Goal: Task Accomplishment & Management: Use online tool/utility

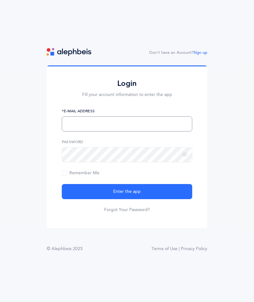
click at [67, 131] on input "text" at bounding box center [127, 123] width 131 height 15
type input "Egreenberg"
click at [79, 131] on input "text" at bounding box center [127, 123] width 131 height 15
click at [88, 131] on input "text" at bounding box center [127, 123] width 131 height 15
click at [82, 131] on input "text" at bounding box center [127, 123] width 131 height 15
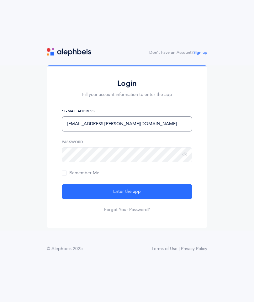
type input "Egreenberg@brauser.us"
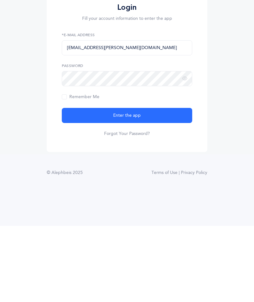
click at [183, 152] on icon at bounding box center [184, 155] width 5 height 6
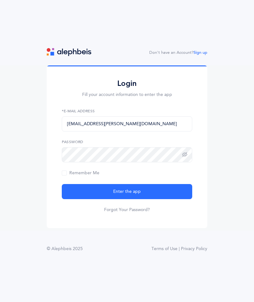
click at [78, 184] on button "Enter the app" at bounding box center [127, 191] width 131 height 15
click at [76, 184] on button "Enter the app" at bounding box center [127, 191] width 131 height 15
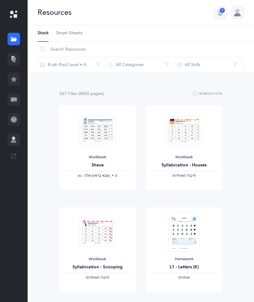
click at [11, 142] on icon at bounding box center [14, 141] width 6 height 3
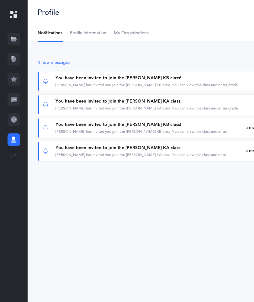
click at [15, 61] on icon at bounding box center [14, 59] width 4 height 5
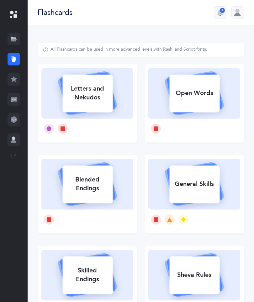
click at [13, 141] on icon at bounding box center [14, 141] width 6 height 3
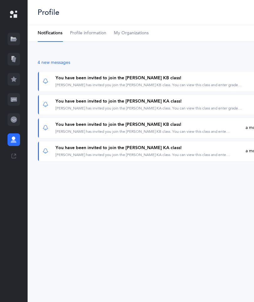
click at [15, 122] on icon at bounding box center [14, 119] width 6 height 6
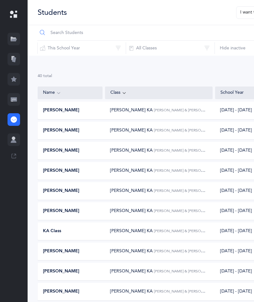
click at [55, 31] on input "text" at bounding box center [170, 32] width 267 height 15
type input "So"
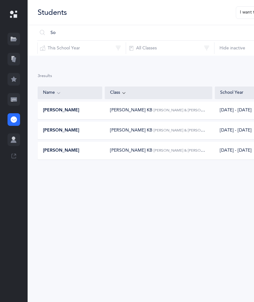
click at [57, 110] on span "[PERSON_NAME]" at bounding box center [61, 110] width 36 height 6
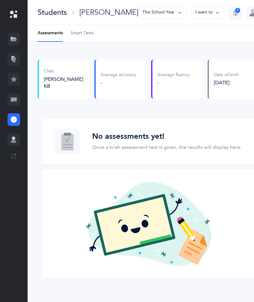
click at [91, 34] on span "Smart Tests" at bounding box center [82, 33] width 23 height 6
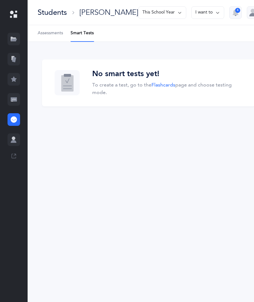
click at [14, 58] on icon at bounding box center [14, 59] width 4 height 5
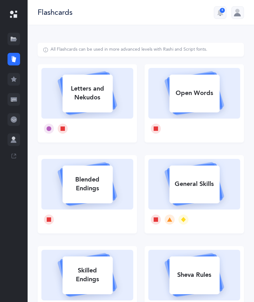
click at [77, 92] on div "Letters and Nekudos" at bounding box center [88, 92] width 50 height 25
select select
select select "single"
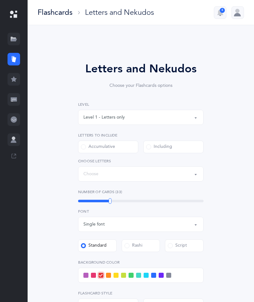
select select "27"
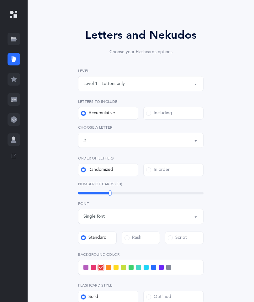
scroll to position [32, 0]
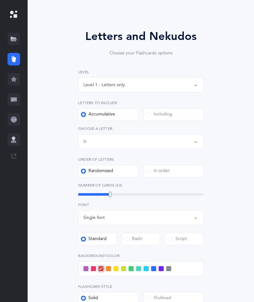
click at [156, 115] on div "Including" at bounding box center [159, 114] width 26 height 6
click at [0, 0] on input "Including" at bounding box center [0, 0] width 0 height 0
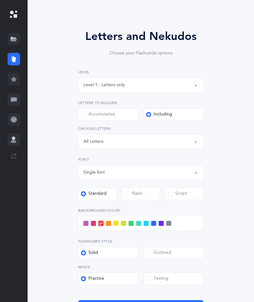
click at [89, 144] on div "All Letters" at bounding box center [94, 141] width 20 height 7
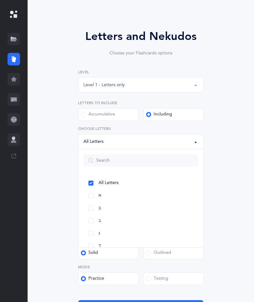
click at [95, 195] on link "א" at bounding box center [141, 195] width 115 height 13
select select "1"
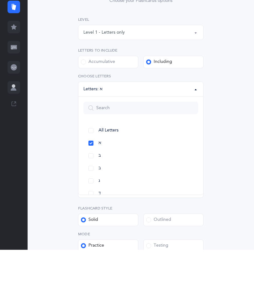
click at [93, 189] on link "א" at bounding box center [141, 195] width 115 height 13
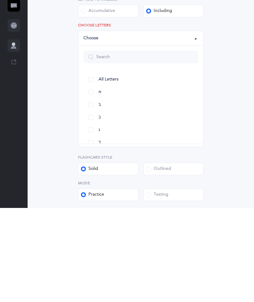
click at [75, 134] on div "Letters and Nekudos Choose your Flashcards options Level 1 - Letters only Level…" at bounding box center [141, 172] width 161 height 306
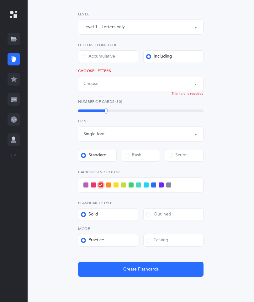
click at [96, 86] on div "Choose" at bounding box center [91, 83] width 15 height 7
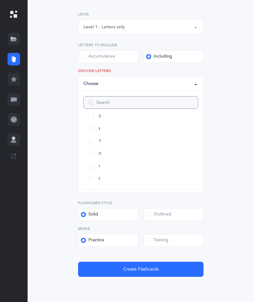
scroll to position [52, 0]
click at [93, 151] on link "ה" at bounding box center [141, 148] width 115 height 13
select select "5"
click at [52, 138] on div "Letters and Nekudos Choose your Flashcards options Level 1 - Letters only Level…" at bounding box center [141, 127] width 207 height 349
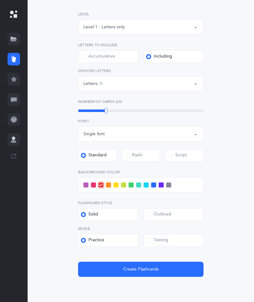
click at [163, 240] on div "Testing" at bounding box center [157, 240] width 22 height 6
click at [0, 0] on input "Testing" at bounding box center [0, 0] width 0 height 0
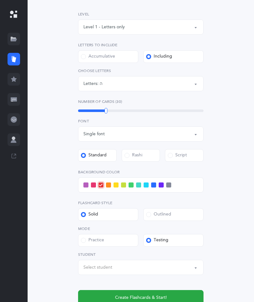
click at [86, 268] on div "Select student" at bounding box center [98, 267] width 29 height 7
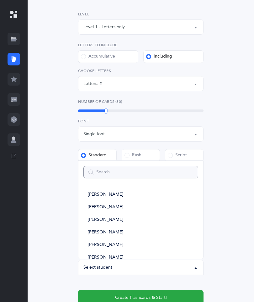
click at [102, 175] on input "Search" at bounding box center [141, 172] width 115 height 13
type input "S"
select select
type input "So"
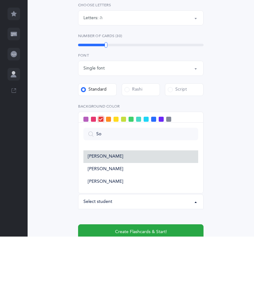
click at [98, 219] on span "[PERSON_NAME]" at bounding box center [105, 222] width 35 height 6
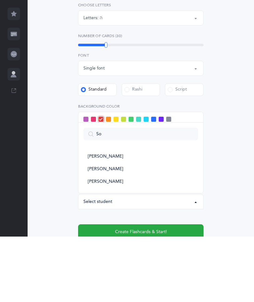
select select "14369"
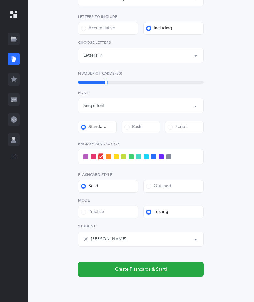
click at [101, 29] on div "Accumulative" at bounding box center [98, 28] width 34 height 6
click at [0, 0] on input "Accumulative" at bounding box center [0, 0] width 0 height 0
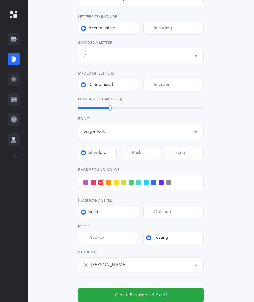
click at [90, 55] on div "Letters up until: ת" at bounding box center [141, 55] width 115 height 11
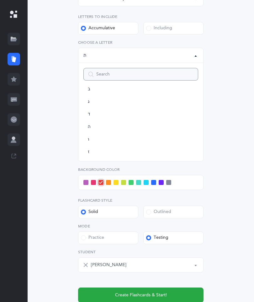
scroll to position [31, 0]
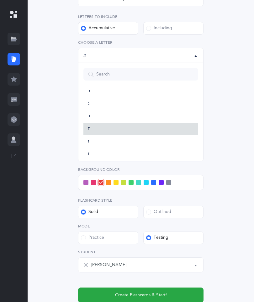
click at [90, 130] on span "ה" at bounding box center [89, 129] width 3 height 6
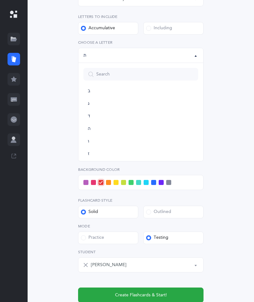
select select "5"
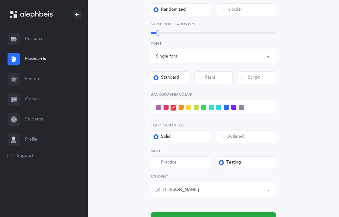
scroll to position [212, 0]
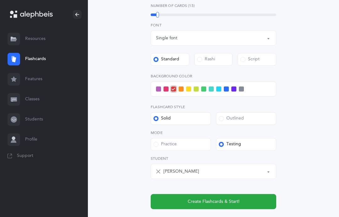
click at [254, 202] on button "Create Flashcards & Start!" at bounding box center [214, 201] width 126 height 15
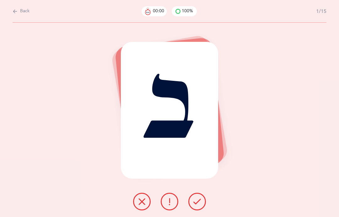
scroll to position [25, 0]
click at [140, 203] on button at bounding box center [142, 202] width 18 height 18
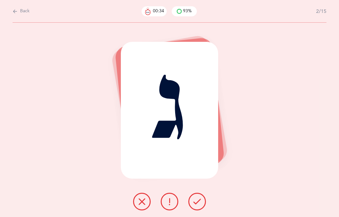
click at [169, 205] on icon at bounding box center [170, 202] width 8 height 8
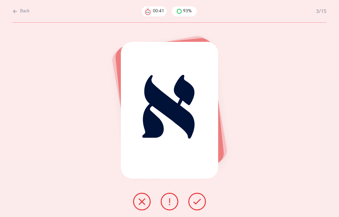
click at [168, 205] on button at bounding box center [170, 202] width 18 height 18
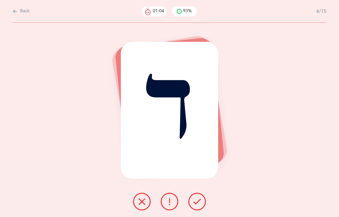
click at [139, 203] on button at bounding box center [142, 202] width 18 height 18
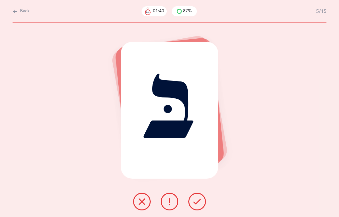
click at [138, 204] on button at bounding box center [142, 202] width 18 height 18
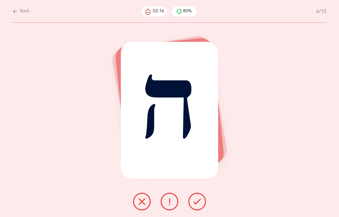
click at [138, 204] on button at bounding box center [142, 202] width 18 height 18
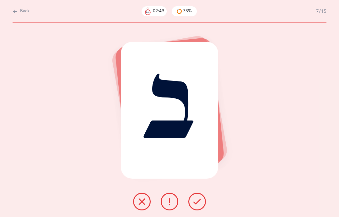
click at [139, 203] on button at bounding box center [142, 202] width 18 height 18
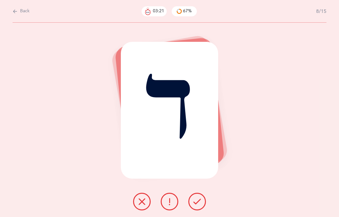
click at [141, 205] on icon at bounding box center [142, 202] width 8 height 8
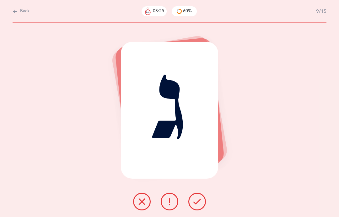
click at [195, 210] on button at bounding box center [197, 202] width 18 height 18
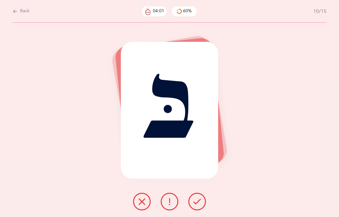
click at [139, 205] on icon at bounding box center [142, 202] width 8 height 8
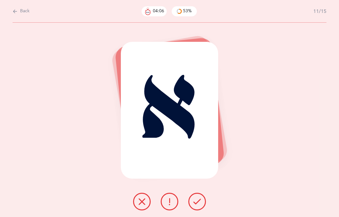
click at [195, 205] on button at bounding box center [197, 202] width 18 height 18
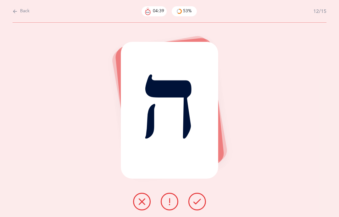
click at [138, 206] on button at bounding box center [142, 202] width 18 height 18
click at [199, 205] on icon at bounding box center [197, 202] width 8 height 8
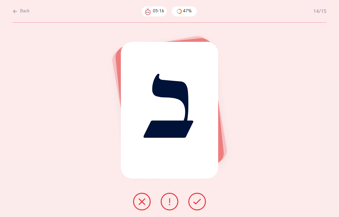
click at [140, 205] on button at bounding box center [142, 202] width 18 height 18
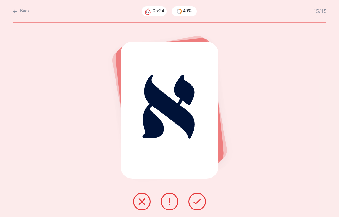
click at [199, 205] on icon at bounding box center [197, 202] width 8 height 8
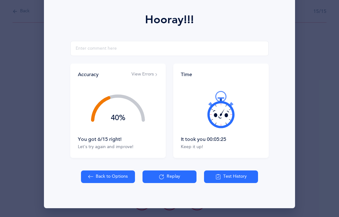
scroll to position [82, 0]
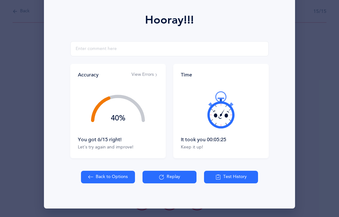
click at [170, 175] on button "Replay" at bounding box center [170, 177] width 54 height 13
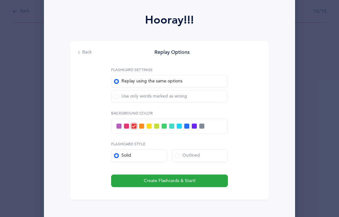
click at [186, 179] on span "Create Flashcards & Start!" at bounding box center [170, 180] width 52 height 7
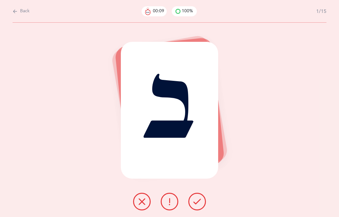
click at [194, 205] on icon at bounding box center [197, 202] width 8 height 8
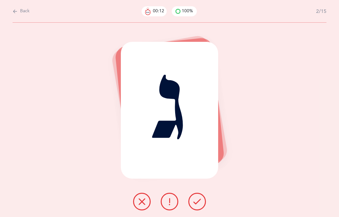
click at [209, 206] on div at bounding box center [169, 202] width 83 height 18
click at [197, 205] on icon at bounding box center [197, 202] width 8 height 8
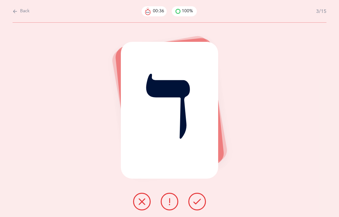
click at [140, 205] on button at bounding box center [142, 202] width 18 height 18
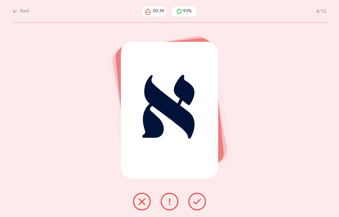
click at [194, 205] on icon at bounding box center [197, 202] width 8 height 8
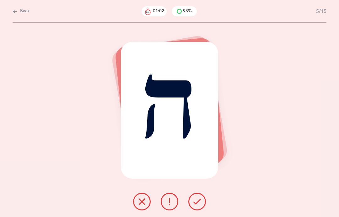
click at [140, 205] on button at bounding box center [142, 202] width 18 height 18
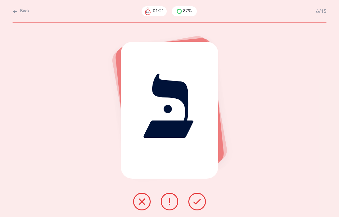
click at [197, 205] on button at bounding box center [197, 202] width 18 height 18
click at [198, 205] on icon at bounding box center [197, 202] width 8 height 8
click at [143, 205] on icon at bounding box center [142, 202] width 8 height 8
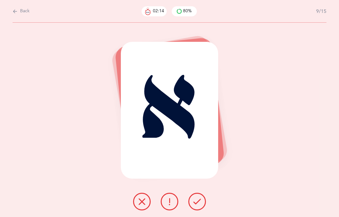
click at [194, 205] on icon at bounding box center [197, 202] width 8 height 8
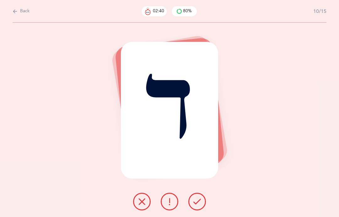
click at [142, 205] on icon at bounding box center [142, 202] width 8 height 8
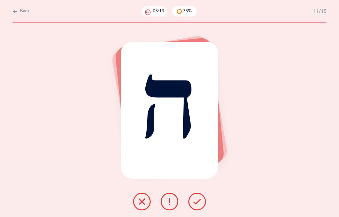
click at [138, 205] on icon at bounding box center [142, 202] width 8 height 8
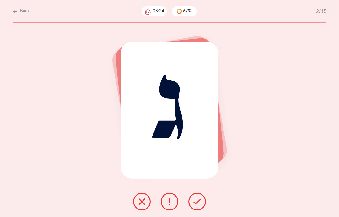
click at [195, 205] on icon at bounding box center [197, 202] width 8 height 8
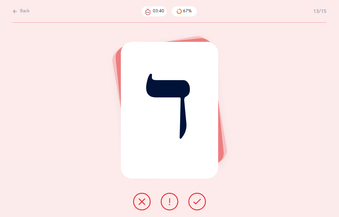
click at [139, 203] on button at bounding box center [142, 202] width 18 height 18
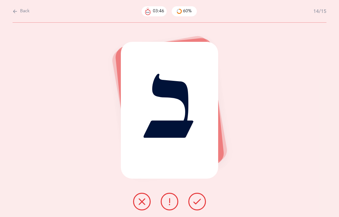
click at [199, 205] on icon at bounding box center [197, 202] width 8 height 8
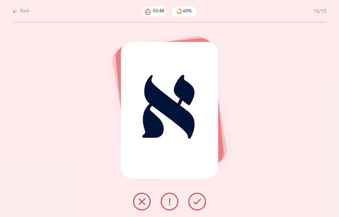
click at [203, 205] on button at bounding box center [197, 202] width 18 height 18
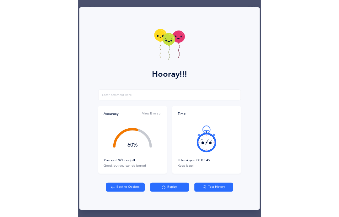
scroll to position [0, 0]
